Goal: Task Accomplishment & Management: Complete application form

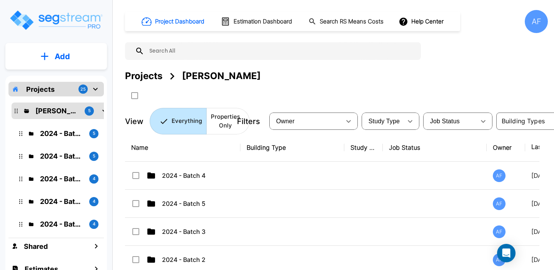
scroll to position [1, 0]
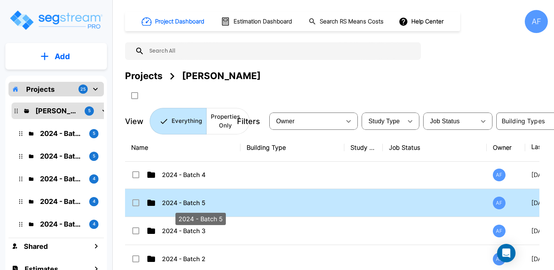
click at [185, 201] on p "2024 - Batch 5" at bounding box center [200, 202] width 77 height 9
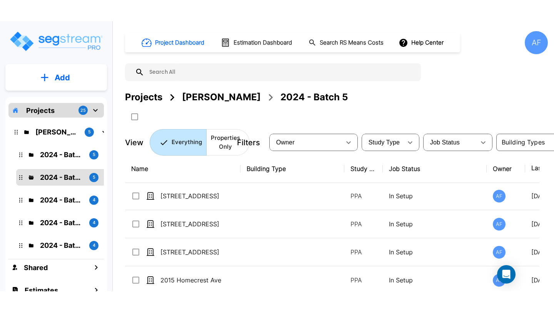
scroll to position [0, 0]
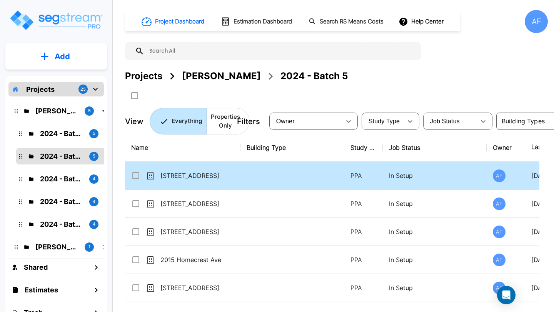
click at [238, 179] on div "[STREET_ADDRESS]" at bounding box center [188, 175] width 115 height 9
checkbox input "true"
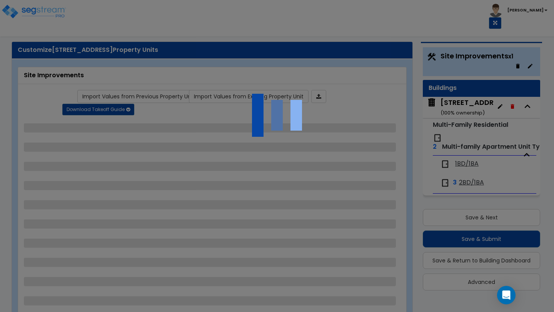
scroll to position [21, 0]
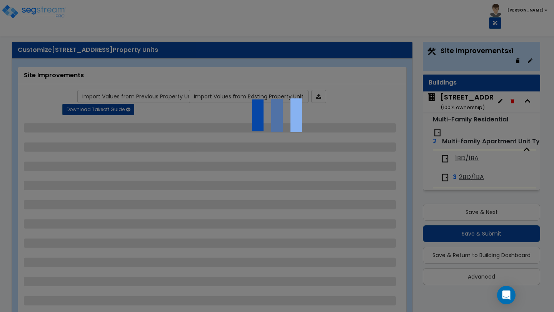
select select "2"
select select "4"
select select "2"
select select "4"
